Goal: Information Seeking & Learning: Learn about a topic

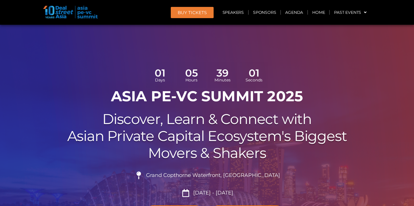
scroll to position [18, 0]
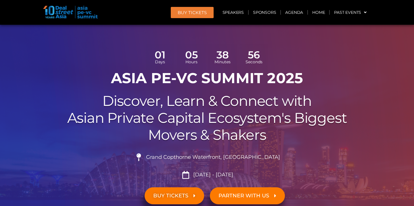
drag, startPoint x: 113, startPoint y: 79, endPoint x: 255, endPoint y: 180, distance: 174.2
click at [255, 180] on div "01 Days 05 Hours 38 Minutes 56 Seconds ASIA PE-VC Summit 2025 Discover, Learn &…" at bounding box center [207, 144] width 328 height 206
copy div "ASIA PE-VC Summit 2025 Discover, Learn & Connect with Asian Private Capital Eco…"
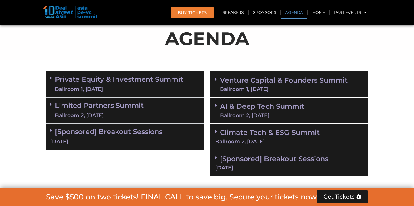
scroll to position [331, 0]
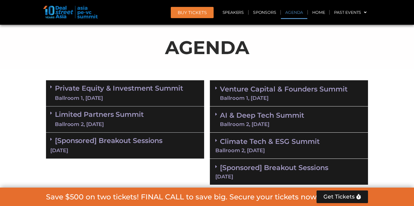
click at [54, 89] on span at bounding box center [52, 93] width 5 height 17
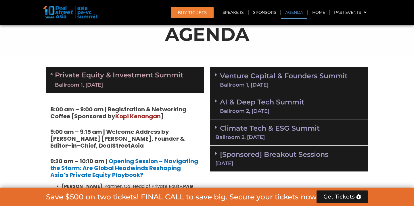
scroll to position [351, 0]
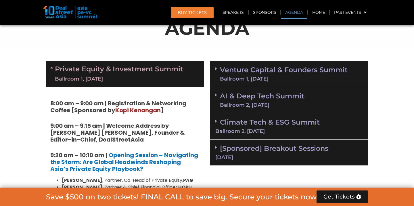
click at [61, 74] on link "Private Equity & Investment Summit Ballroom 1, 10 Sept" at bounding box center [119, 73] width 128 height 17
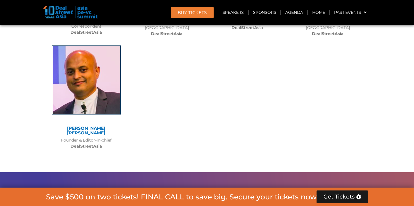
scroll to position [4577, 0]
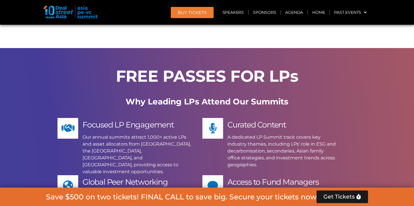
drag, startPoint x: 228, startPoint y: 66, endPoint x: 274, endPoint y: 93, distance: 53.0
click at [274, 134] on p "A dedicated LP Summit track covers key industry themes, including LPs’ role in …" at bounding box center [281, 151] width 108 height 35
click at [319, 177] on h3 "Access to Fund Managers" at bounding box center [281, 181] width 108 height 9
drag, startPoint x: 228, startPoint y: 66, endPoint x: 264, endPoint y: 97, distance: 47.6
click at [264, 134] on p "A dedicated LP Summit track covers key industry themes, including LPs’ role in …" at bounding box center [281, 151] width 108 height 35
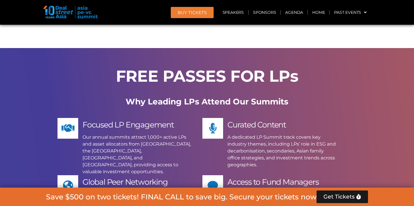
copy p "A dedicated LP Summit track covers key industry themes, including LPs’ role in …"
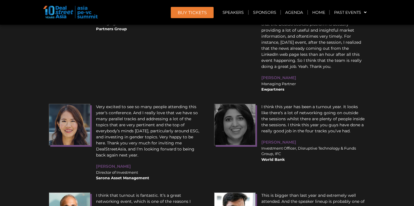
scroll to position [7298, 0]
